Goal: Task Accomplishment & Management: Complete application form

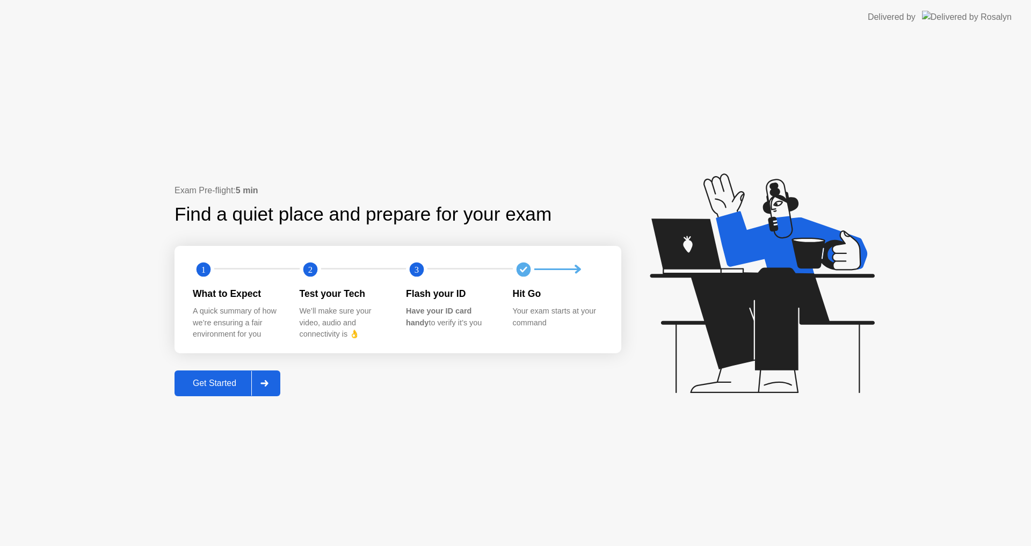
click at [213, 385] on div "Get Started" at bounding box center [215, 384] width 74 height 10
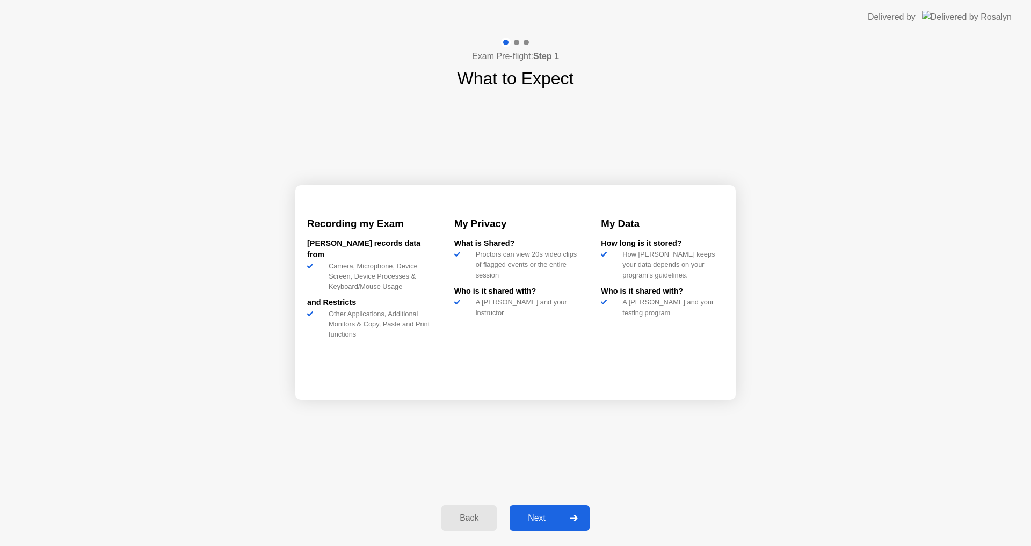
click at [545, 515] on div "Next" at bounding box center [537, 518] width 48 height 10
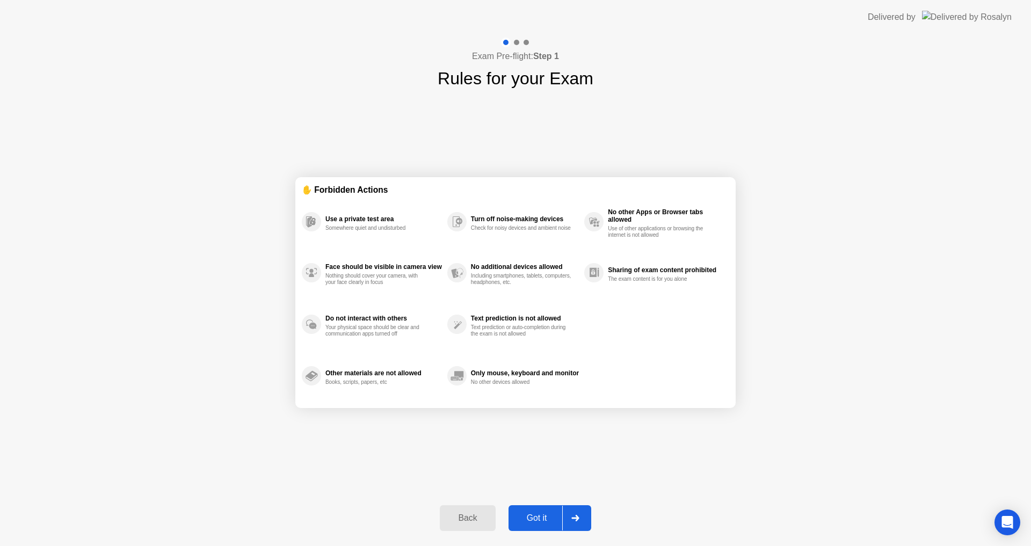
click at [546, 518] on div "Got it" at bounding box center [537, 518] width 50 height 10
select select "**********"
select select "*******"
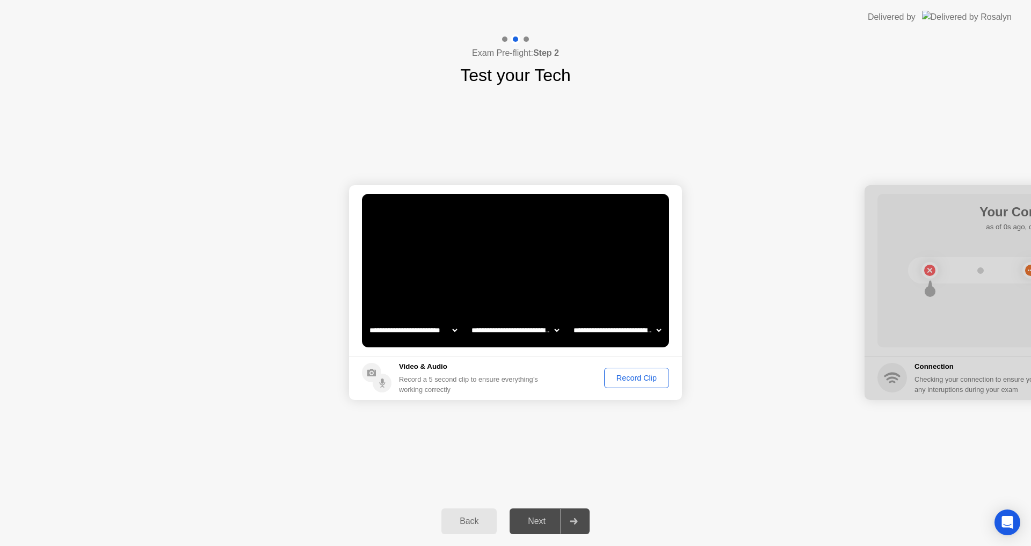
click at [646, 374] on div "Record Clip" at bounding box center [636, 378] width 57 height 9
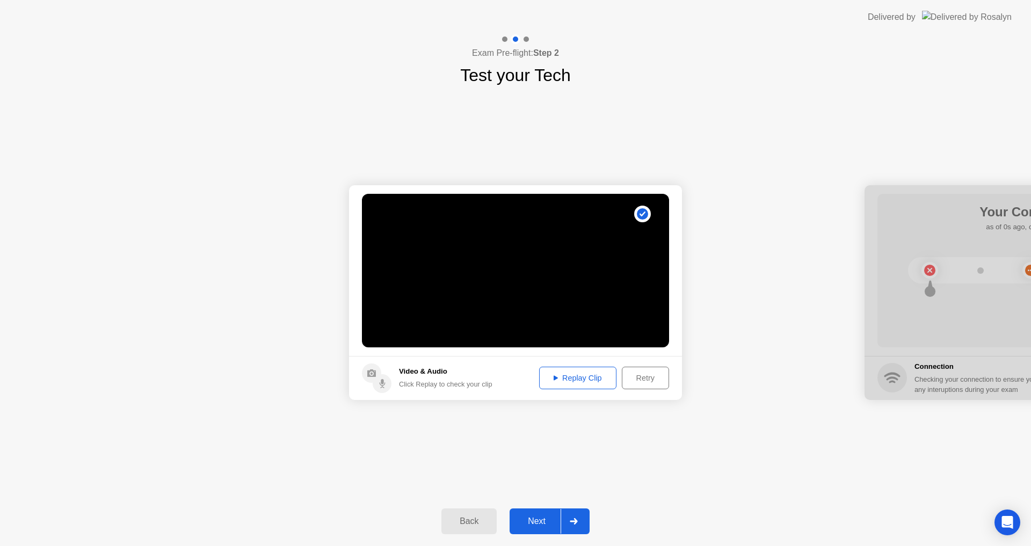
click at [536, 523] on div "Next" at bounding box center [537, 521] width 48 height 10
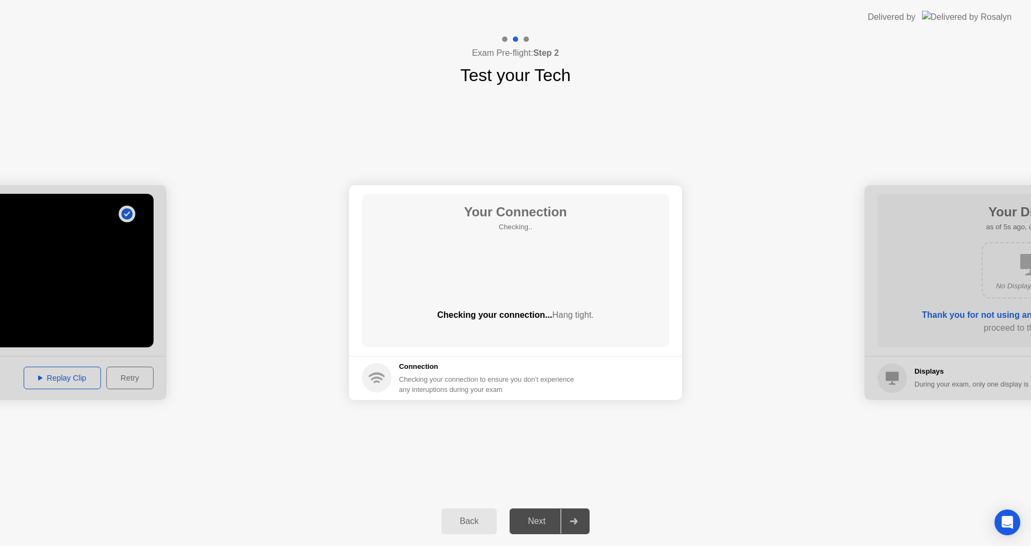
click at [536, 522] on div "Next" at bounding box center [537, 521] width 48 height 10
click at [537, 521] on div "Next" at bounding box center [537, 521] width 48 height 10
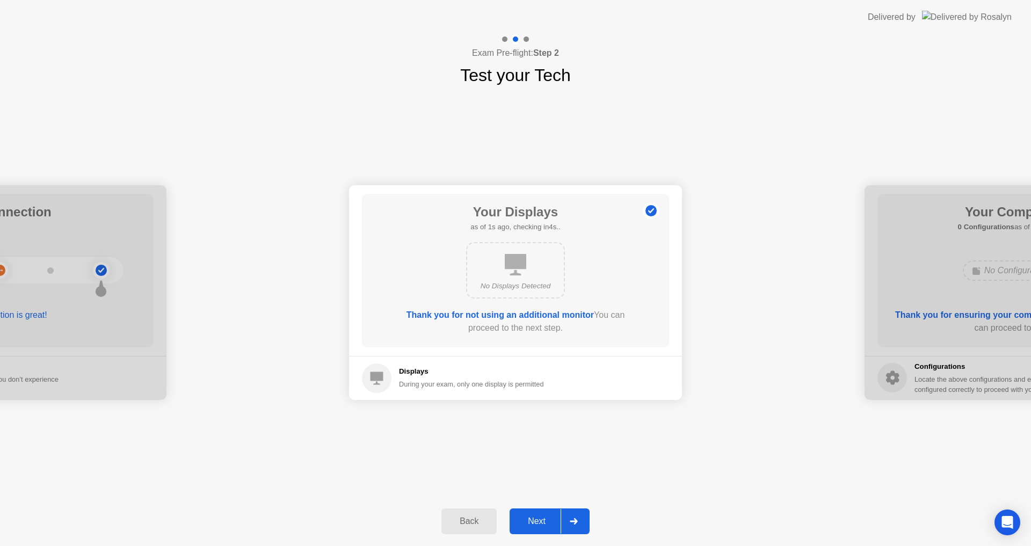
click at [537, 521] on div "Next" at bounding box center [537, 521] width 48 height 10
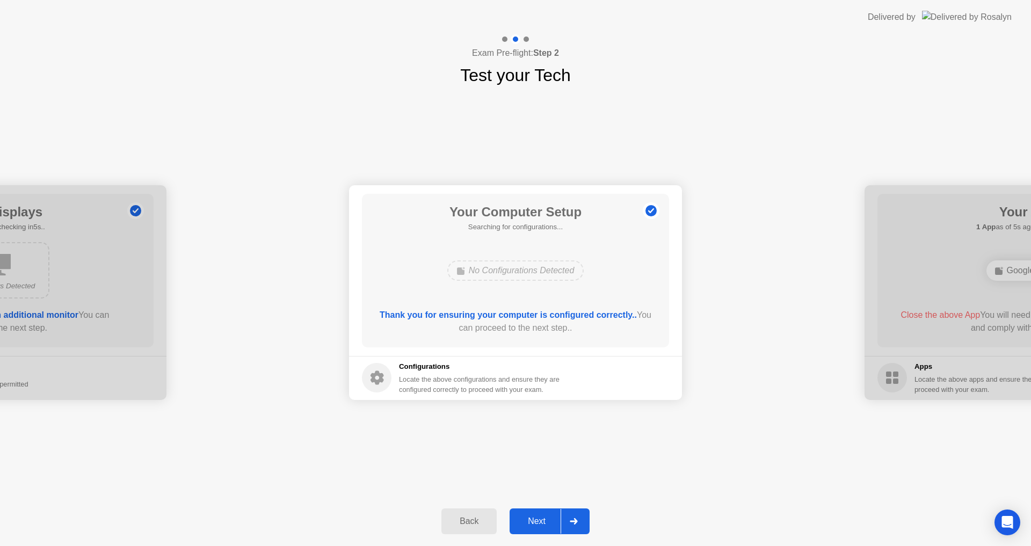
click at [537, 521] on div "Next" at bounding box center [537, 521] width 48 height 10
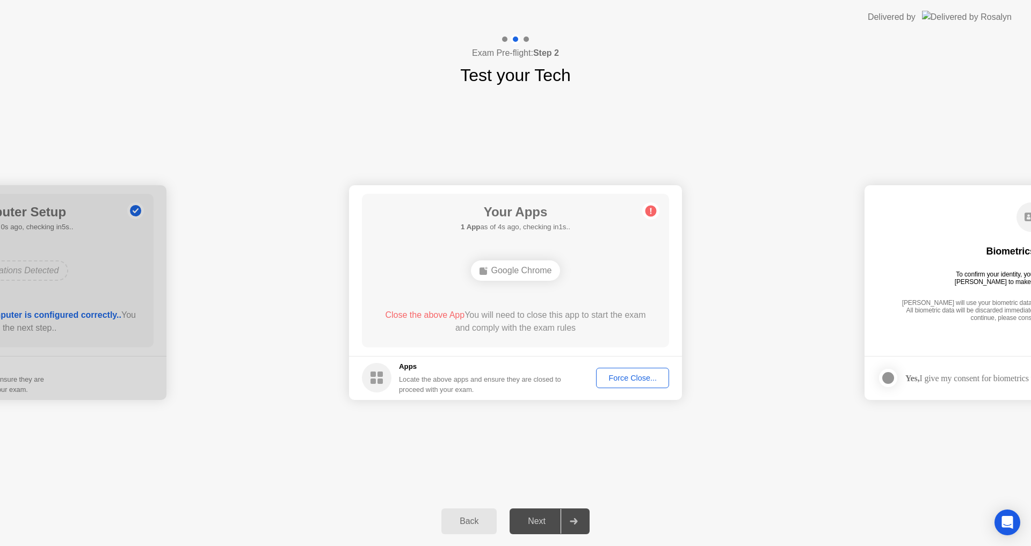
click at [726, 422] on div "**********" at bounding box center [515, 292] width 1031 height 409
drag, startPoint x: 726, startPoint y: 422, endPoint x: 681, endPoint y: 439, distance: 48.3
click at [724, 423] on div "**********" at bounding box center [515, 292] width 1031 height 409
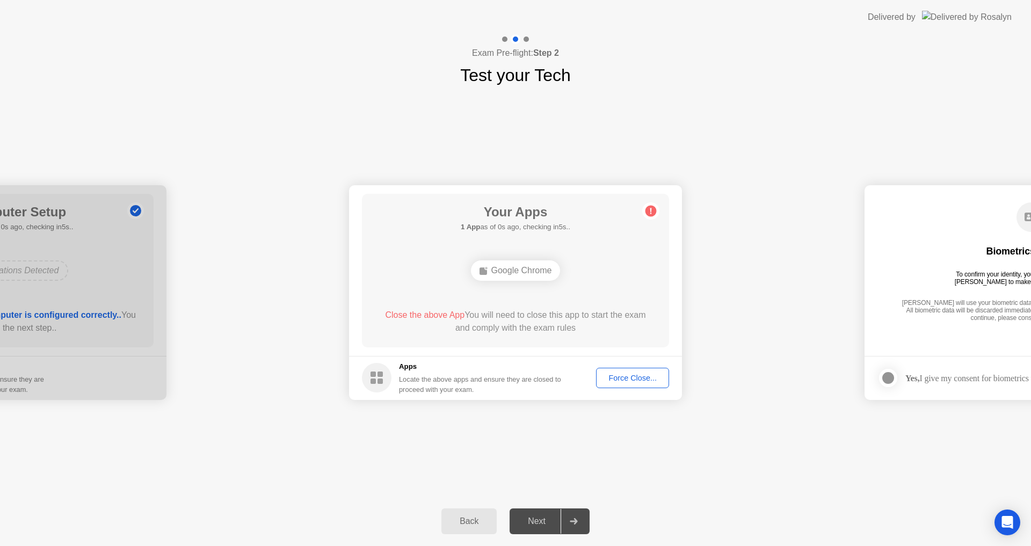
click at [652, 213] on circle at bounding box center [650, 210] width 11 height 11
click at [431, 316] on span "Close the above App" at bounding box center [424, 314] width 79 height 9
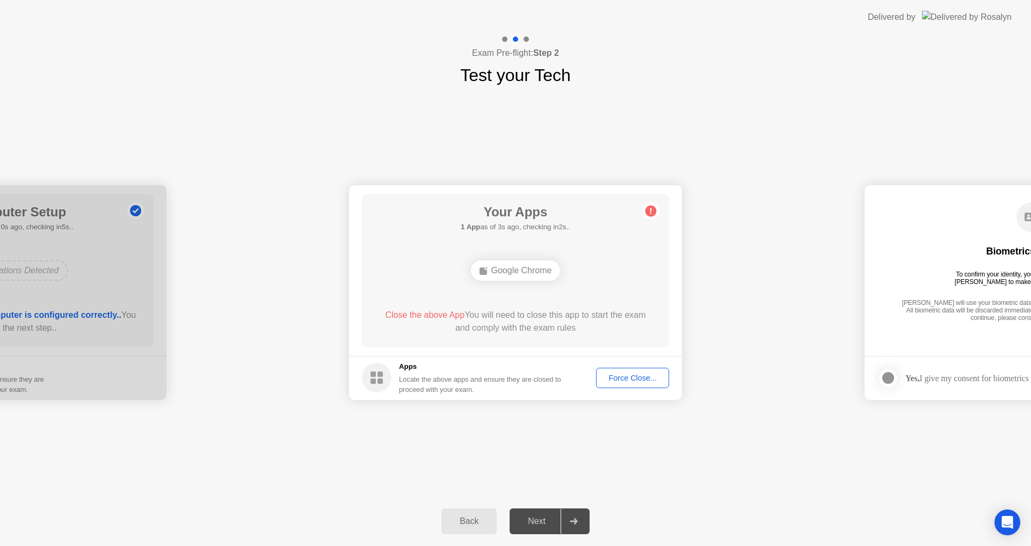
click at [431, 316] on span "Close the above App" at bounding box center [424, 314] width 79 height 9
click at [639, 382] on div "Force Close..." at bounding box center [633, 378] width 66 height 9
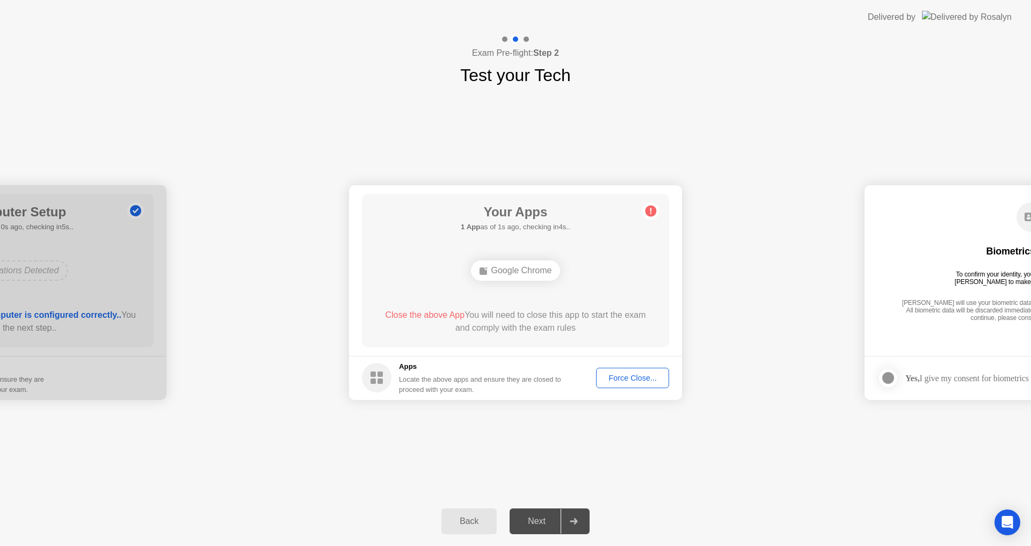
click at [537, 266] on div "Google Chrome" at bounding box center [516, 270] width 90 height 20
click at [632, 379] on div "Force Close..." at bounding box center [633, 378] width 66 height 9
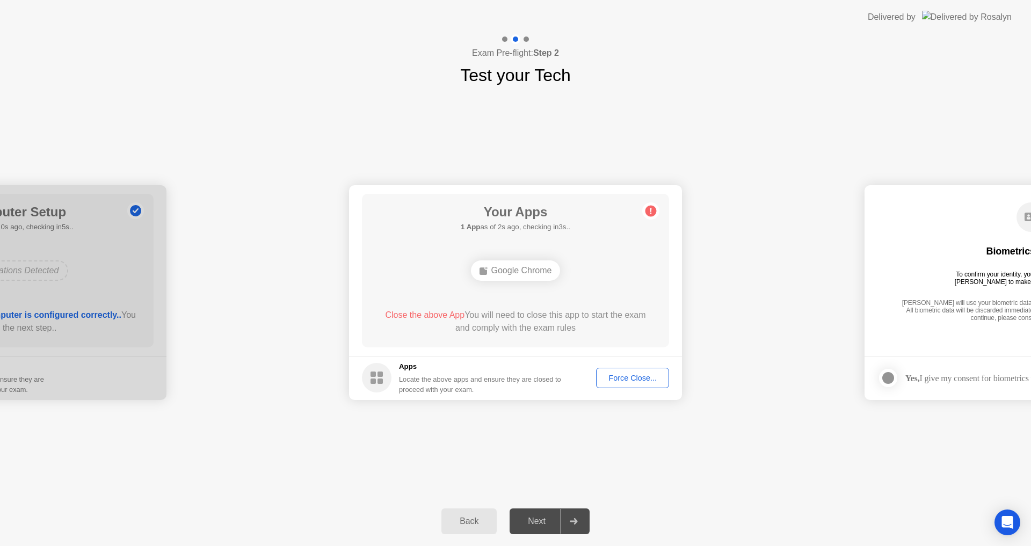
click at [635, 375] on div "Force Close..." at bounding box center [633, 378] width 66 height 9
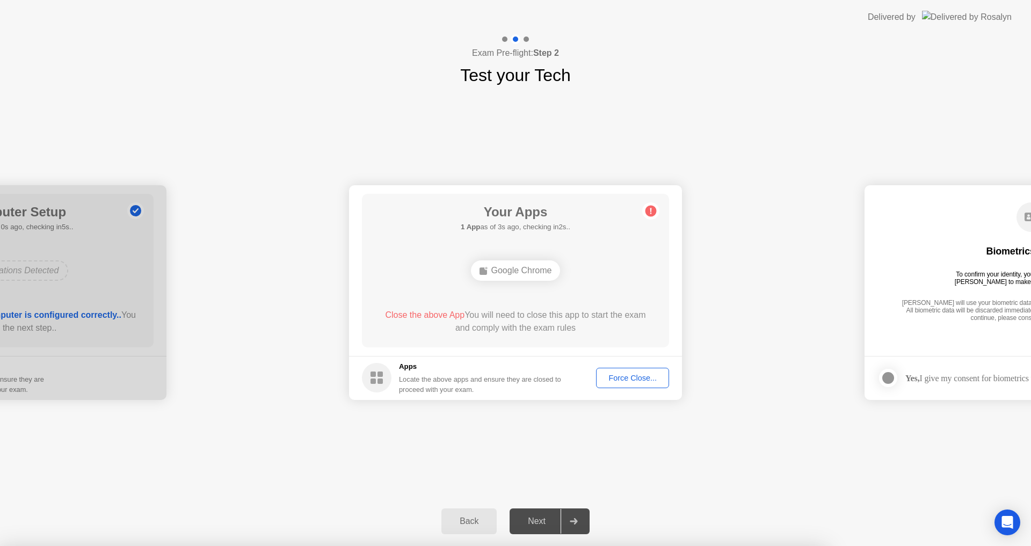
click at [635, 545] on div at bounding box center [515, 546] width 1031 height 0
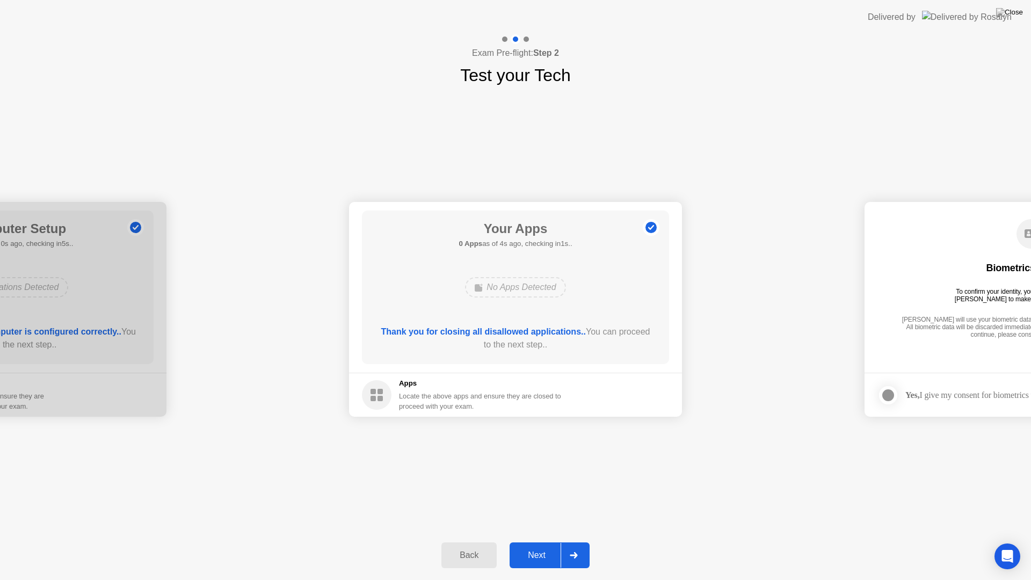
click at [535, 545] on div "Next" at bounding box center [537, 555] width 48 height 10
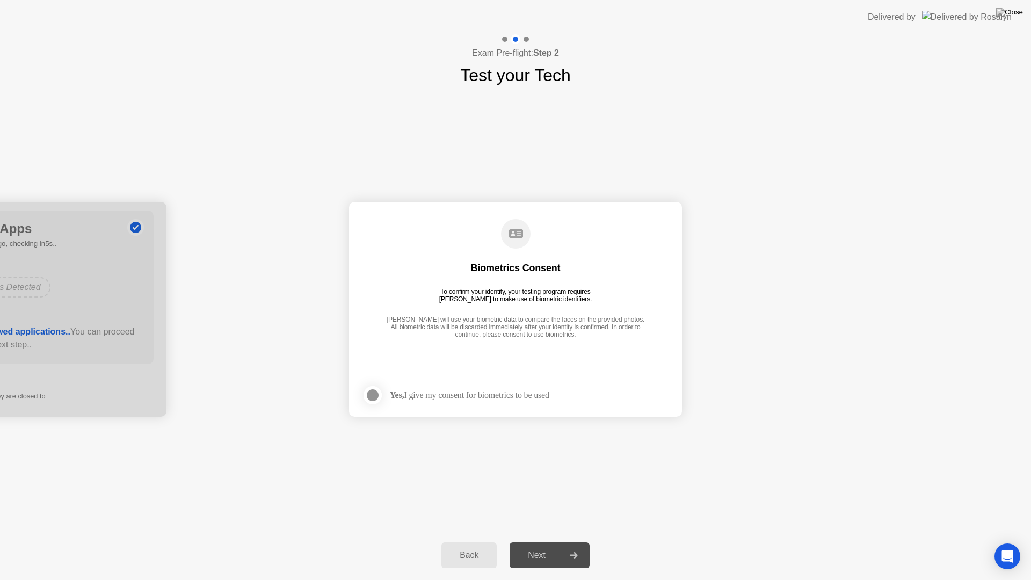
click at [377, 397] on div at bounding box center [372, 395] width 13 height 13
click at [539, 545] on div "Next" at bounding box center [537, 555] width 48 height 10
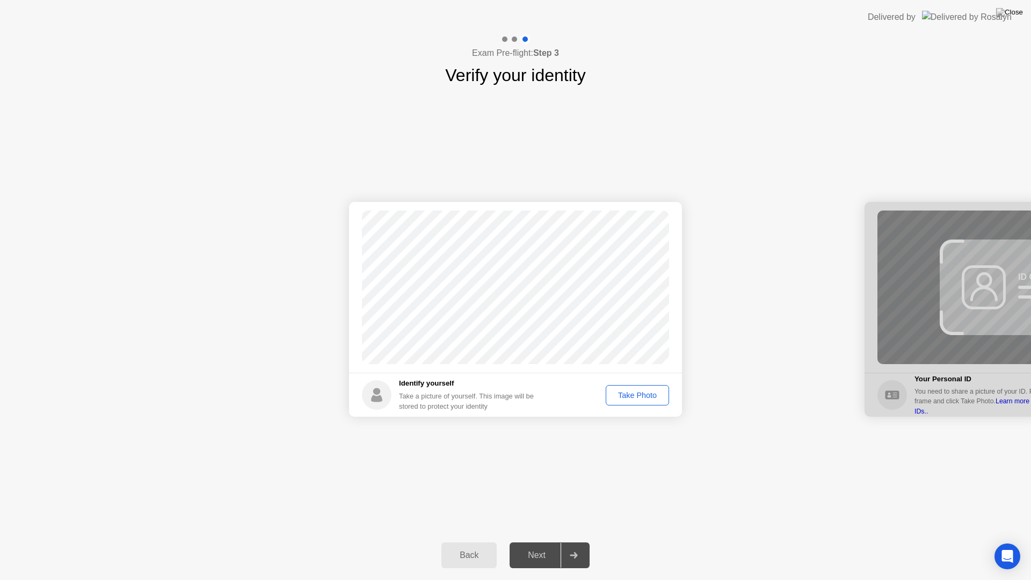
click at [623, 396] on div "Take Photo" at bounding box center [637, 395] width 56 height 9
click at [549, 545] on div "Next" at bounding box center [537, 555] width 48 height 10
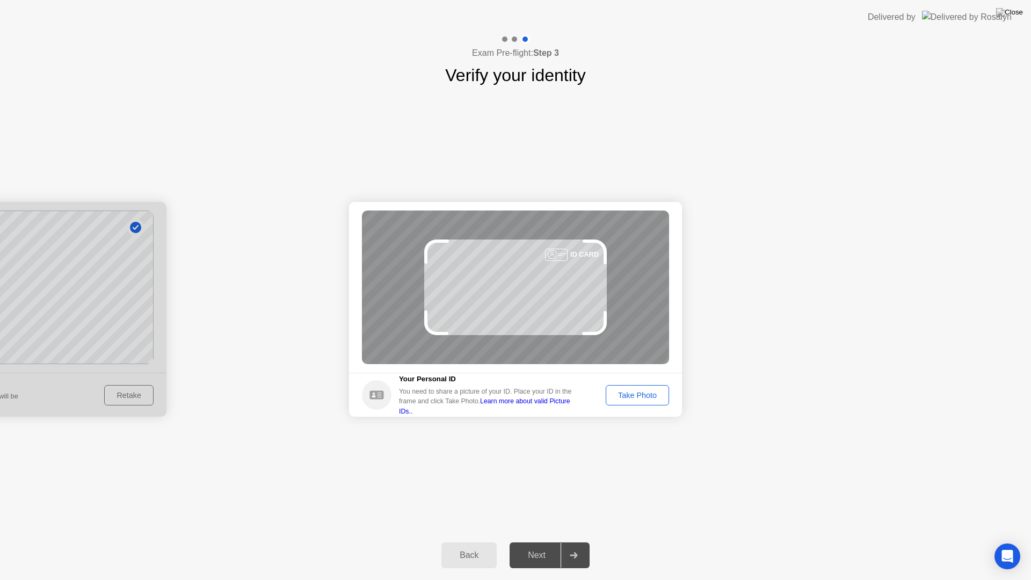
click at [628, 394] on div "Take Photo" at bounding box center [637, 395] width 56 height 9
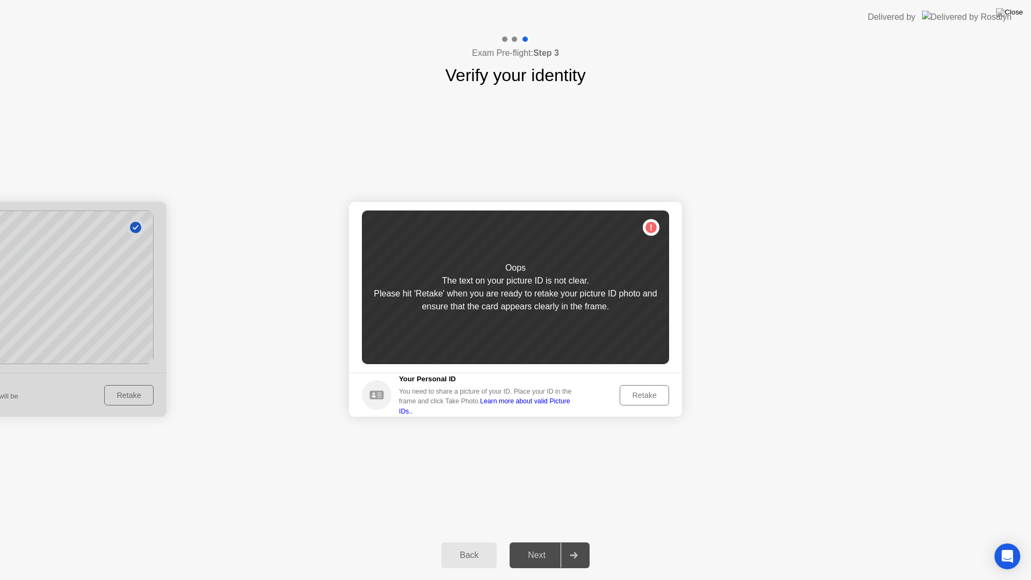
click at [528, 293] on div "Please hit 'Retake' when you are ready to retake your picture ID photo and ensu…" at bounding box center [515, 300] width 307 height 26
click at [645, 229] on div "Oops The text on your picture ID is not clear. Please hit 'Retake' when you are…" at bounding box center [515, 287] width 307 height 154
click at [436, 370] on main "Success Photo is correctly taken Unsuccess Photo is not correctly taken. Oops T…" at bounding box center [515, 287] width 333 height 171
click at [506, 299] on div "Please hit 'Retake' when you are ready to retake your picture ID photo and ensu…" at bounding box center [515, 300] width 307 height 26
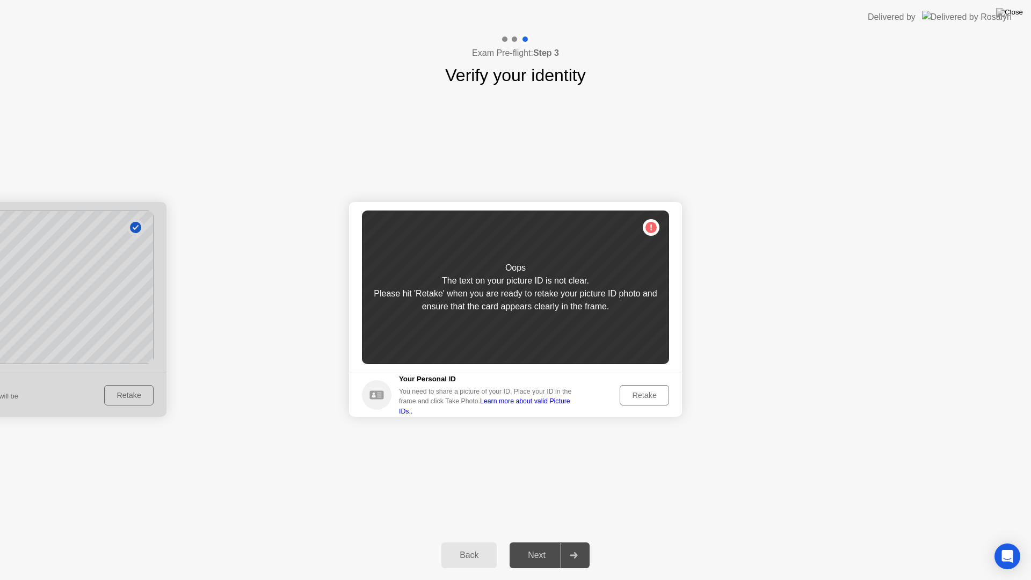
click at [639, 387] on button "Retake" at bounding box center [644, 395] width 49 height 20
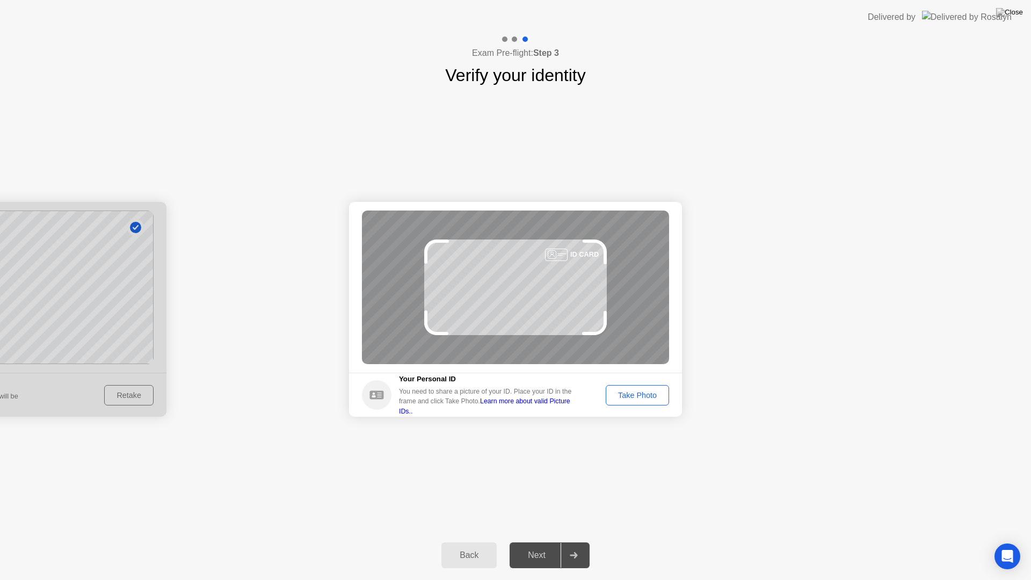
click at [645, 398] on div "Take Photo" at bounding box center [637, 395] width 56 height 9
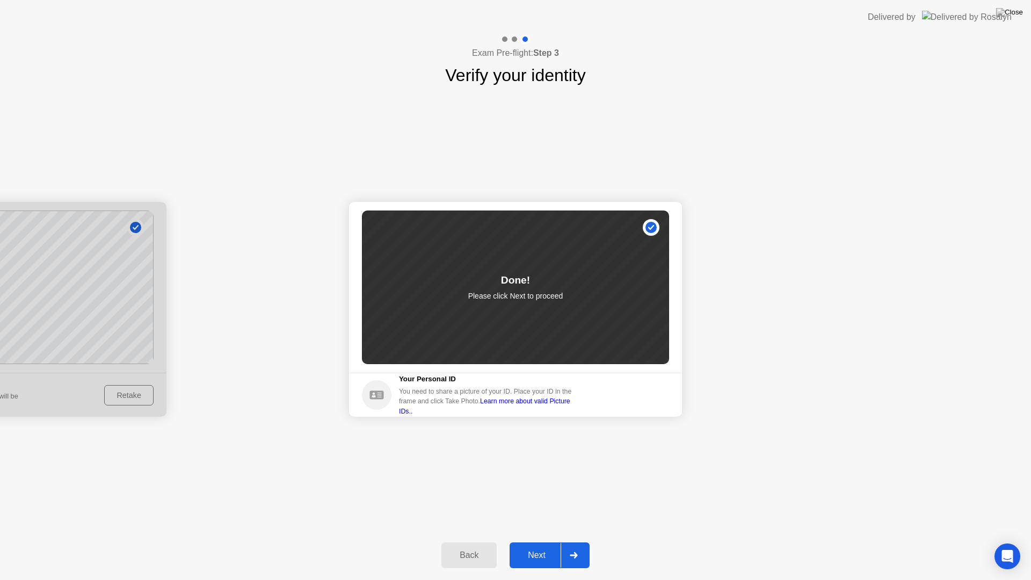
click at [532, 545] on div "Next" at bounding box center [537, 555] width 48 height 10
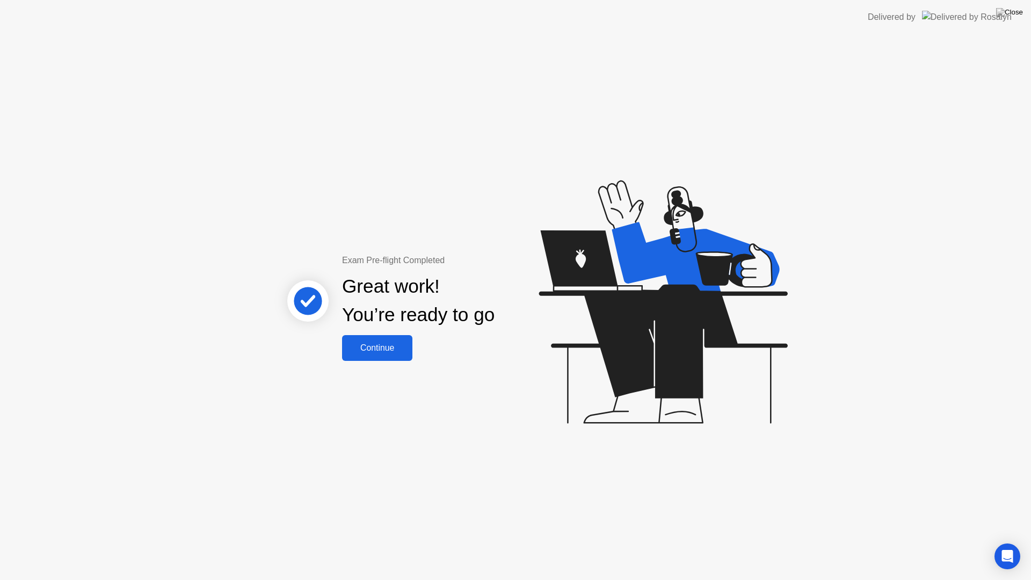
click at [385, 351] on div "Continue" at bounding box center [377, 348] width 64 height 10
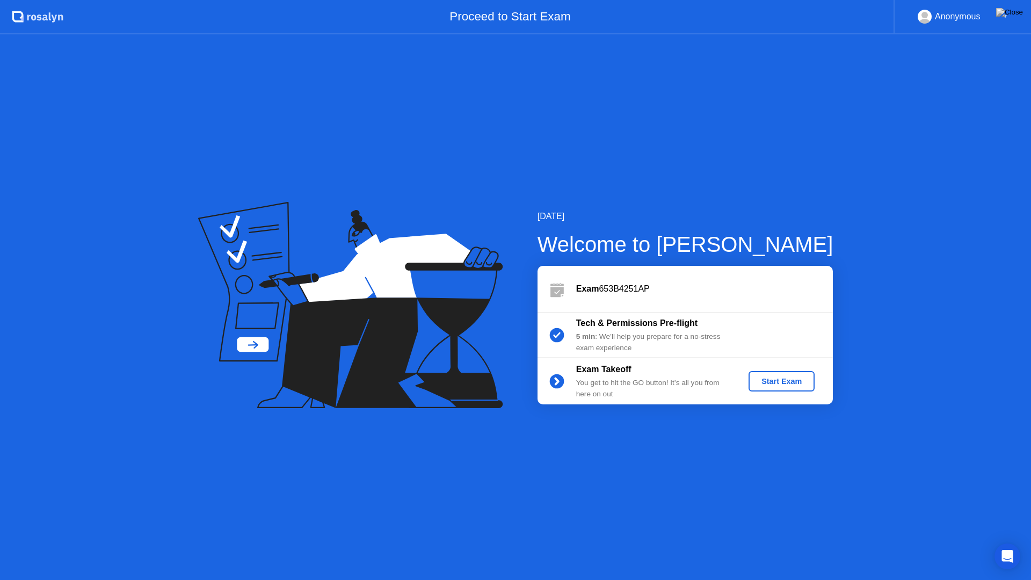
click at [793, 385] on div "Start Exam" at bounding box center [781, 381] width 57 height 9
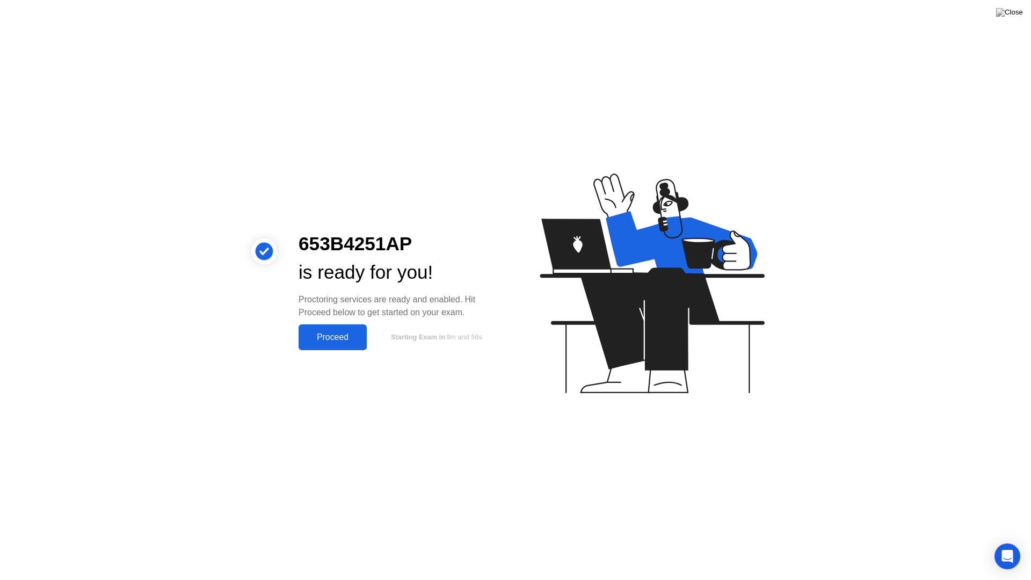
click at [353, 345] on button "Proceed" at bounding box center [333, 337] width 68 height 26
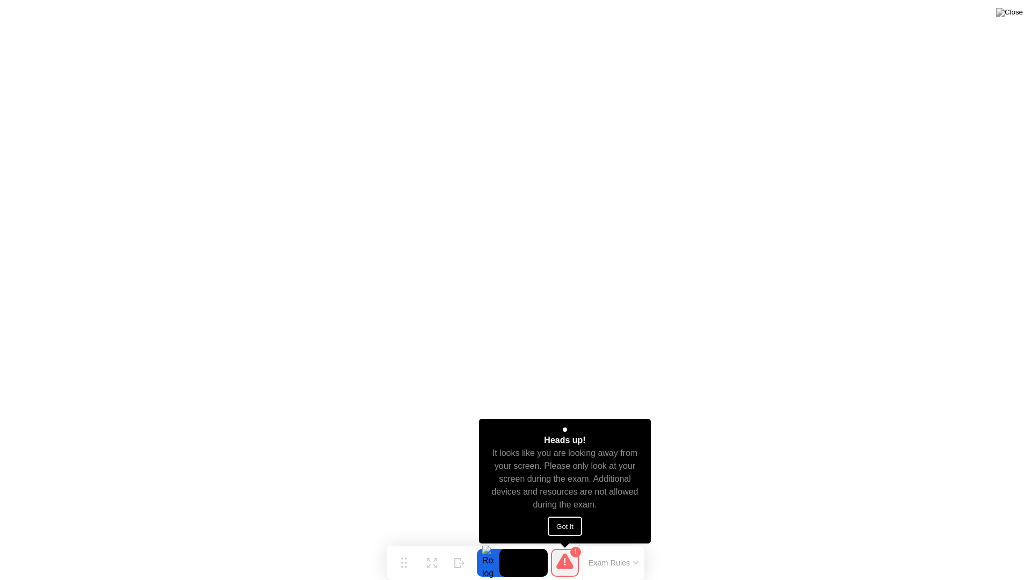
click at [569, 525] on button "Got it" at bounding box center [565, 525] width 34 height 19
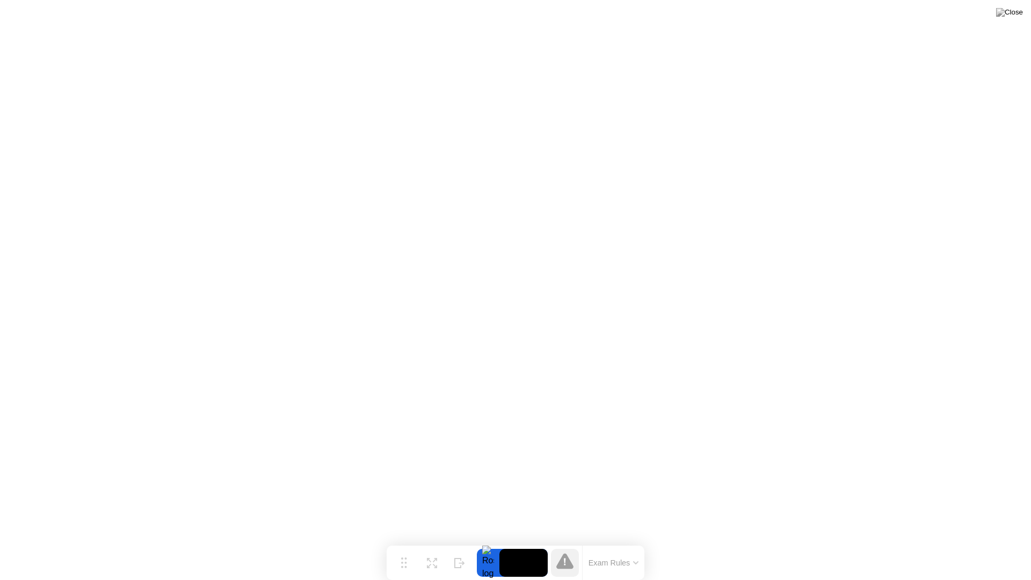
click at [607, 545] on button "Exam Rules" at bounding box center [613, 563] width 57 height 10
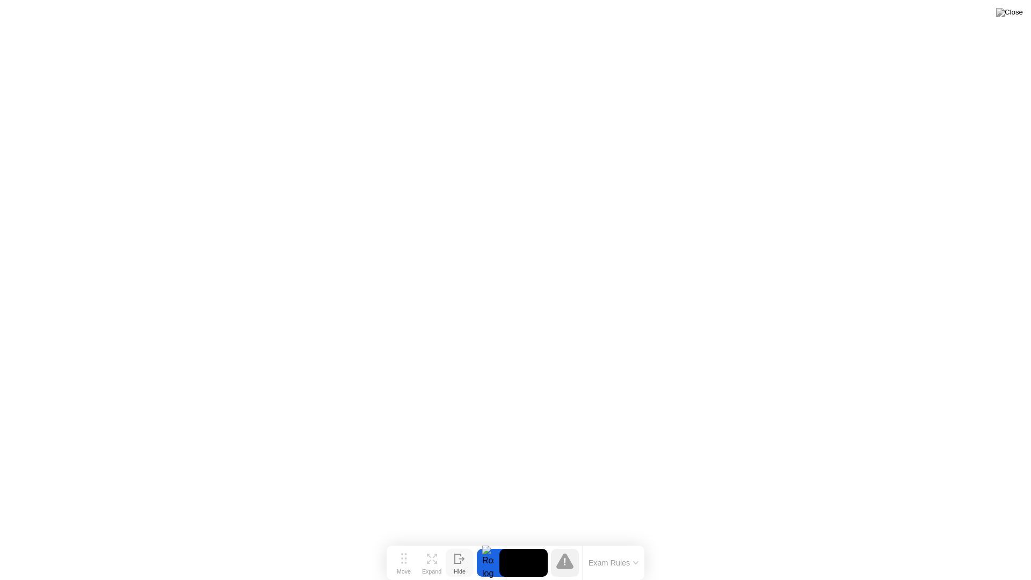
click at [459, 545] on icon at bounding box center [458, 558] width 6 height 9
click at [990, 545] on div "Show" at bounding box center [988, 571] width 14 height 6
click at [563, 545] on icon at bounding box center [564, 561] width 17 height 16
click at [617, 545] on button "Exam Rules" at bounding box center [613, 563] width 57 height 10
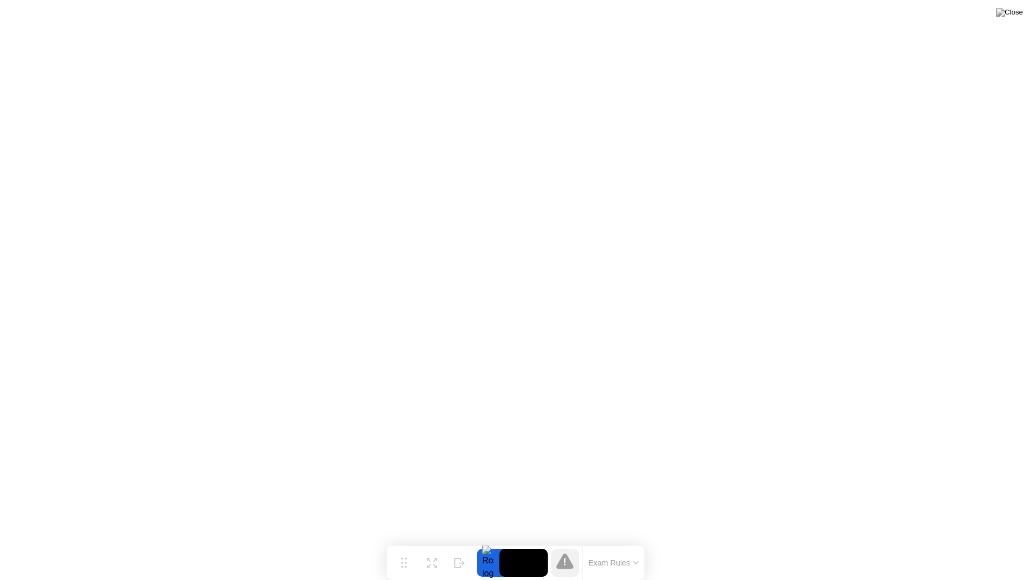
click at [461, 545] on icon at bounding box center [458, 562] width 6 height 9
click at [986, 545] on div "Show" at bounding box center [988, 571] width 14 height 6
drag, startPoint x: 498, startPoint y: 555, endPoint x: 454, endPoint y: 559, distance: 44.3
click at [454, 545] on div "Move Expand Hide Exam Rules" at bounding box center [516, 562] width 258 height 34
click at [595, 545] on div "Exam Rules" at bounding box center [613, 562] width 62 height 34
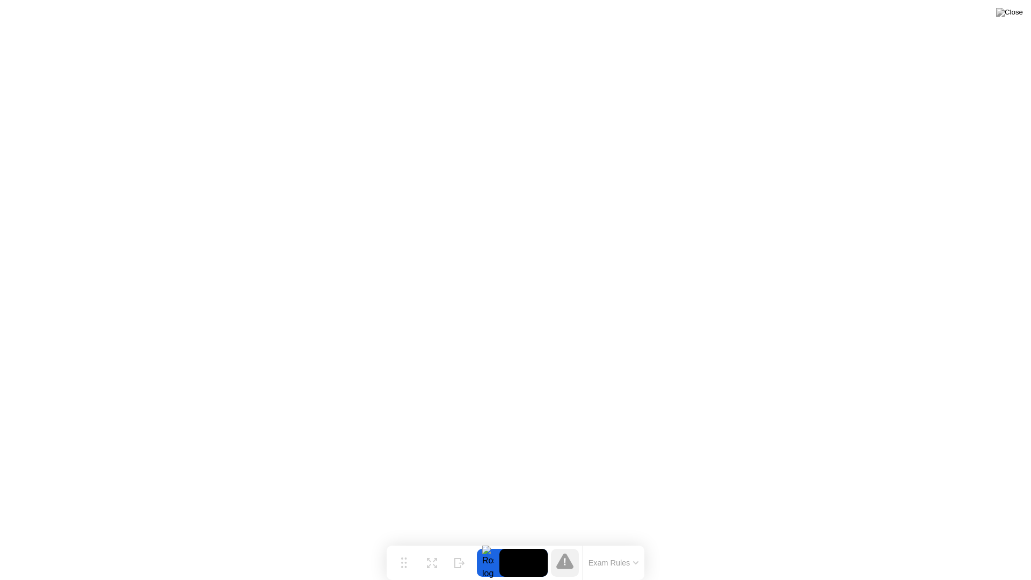
click at [1017, 6] on button at bounding box center [1009, 12] width 32 height 14
